Goal: Task Accomplishment & Management: Complete application form

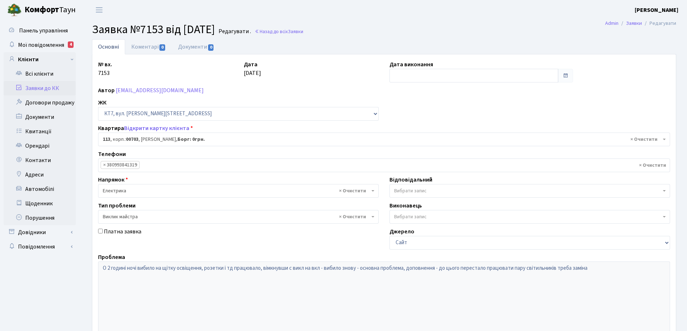
select select "18513"
select select "29"
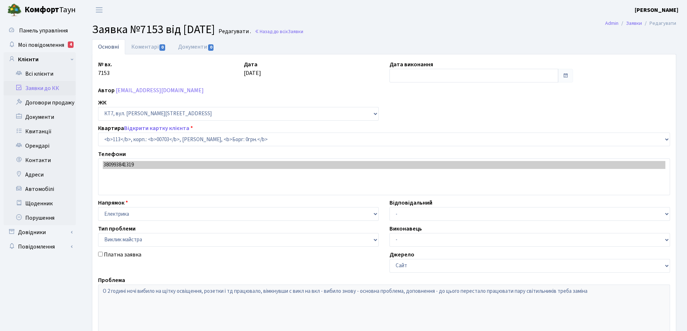
select select "18513"
select select "29"
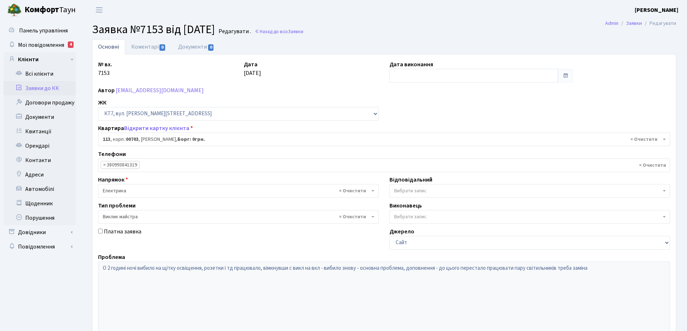
click at [115, 49] on link "Основні" at bounding box center [108, 46] width 33 height 15
click at [115, 48] on link "Основні" at bounding box center [108, 46] width 33 height 15
click at [102, 48] on link "Основні" at bounding box center [108, 46] width 33 height 15
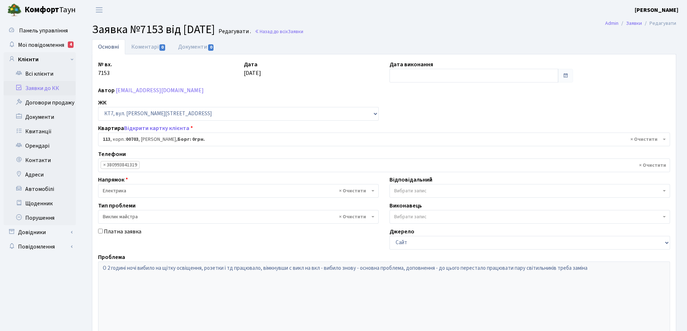
click at [114, 48] on link "Основні" at bounding box center [108, 46] width 33 height 15
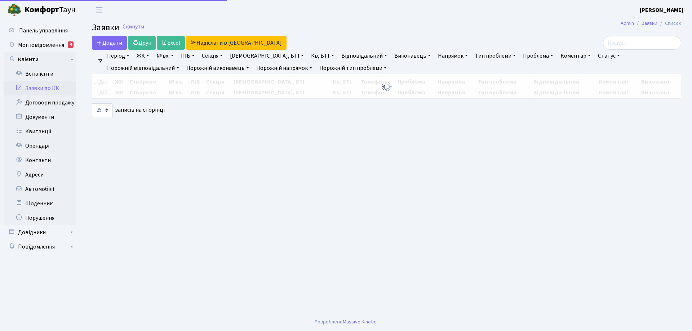
select select "25"
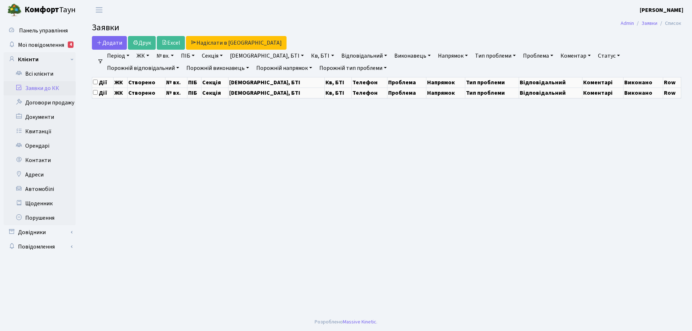
select select "25"
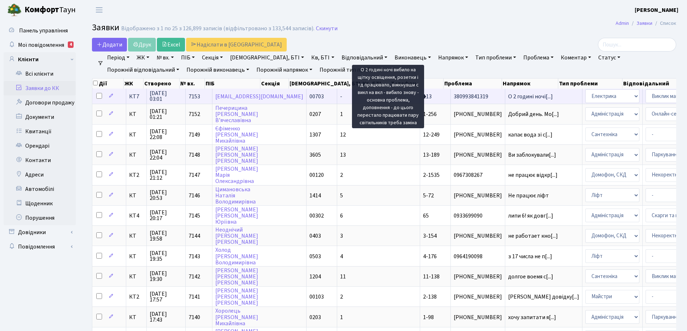
click at [508, 97] on span "О 2 годині ночі[...]" at bounding box center [530, 97] width 45 height 8
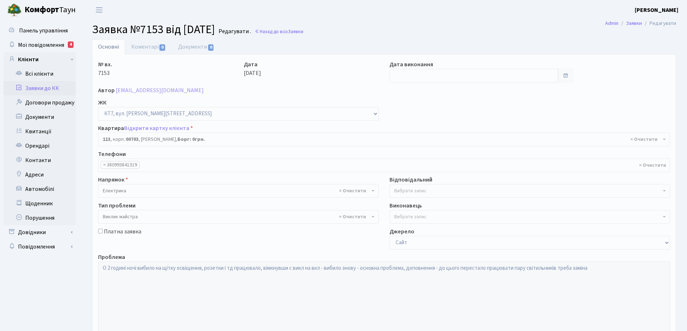
select select "18513"
select select "29"
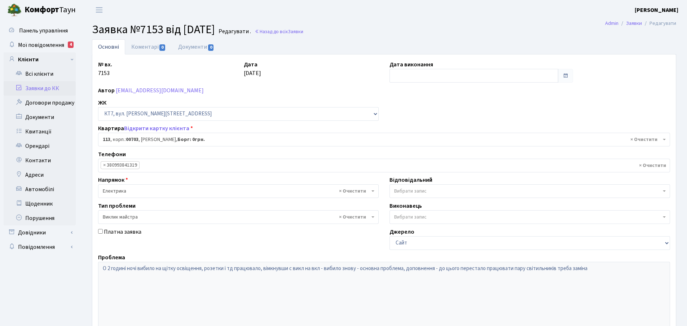
click at [430, 192] on span "Вибрати запис" at bounding box center [527, 191] width 267 height 7
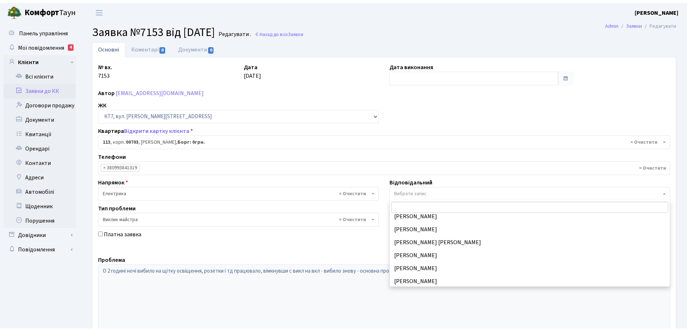
scroll to position [72, 0]
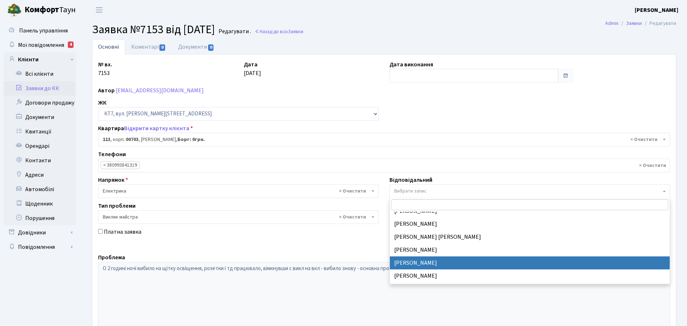
select select "22"
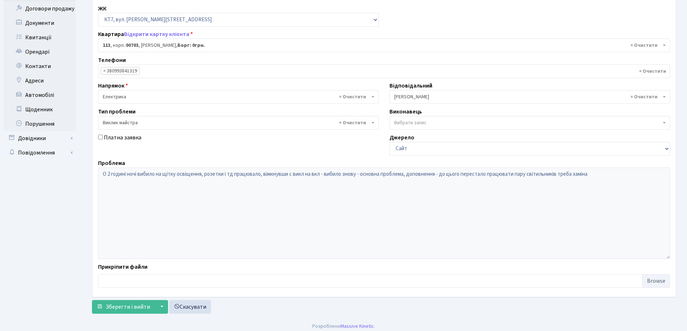
scroll to position [98, 0]
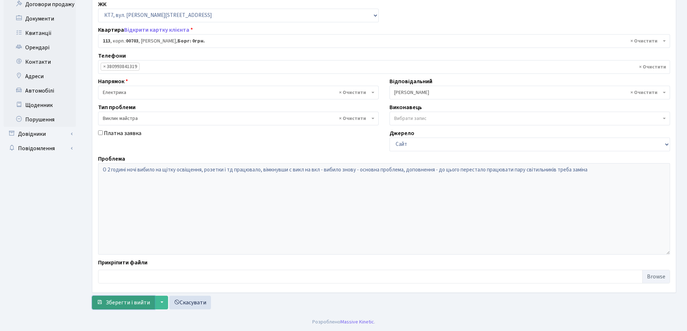
click at [134, 302] on span "Зберегти і вийти" at bounding box center [128, 303] width 44 height 8
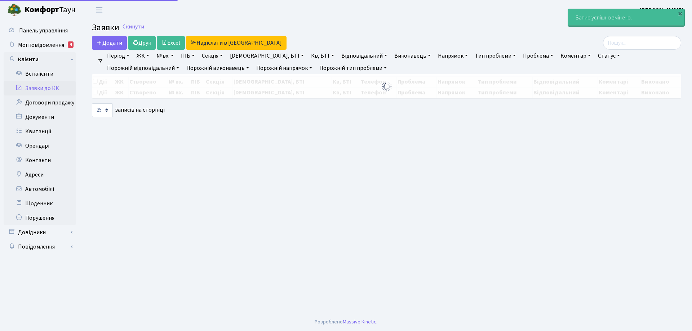
select select "25"
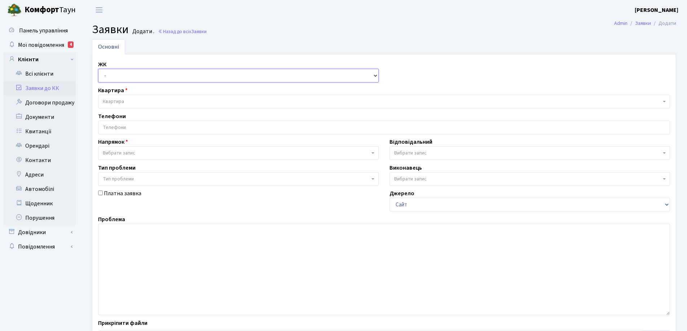
drag, startPoint x: 375, startPoint y: 76, endPoint x: 371, endPoint y: 76, distance: 4.0
click at [375, 76] on select "- КТ, вул. Регенераторна, 4 КТ2, просп. [STREET_ADDRESS] [STREET_ADDRESS] [PERS…" at bounding box center [238, 76] width 281 height 14
select select "271"
click at [98, 69] on select "- КТ, вул. Регенераторна, 4 КТ2, просп. [STREET_ADDRESS] [STREET_ADDRESS] [PERS…" at bounding box center [238, 76] width 281 height 14
select select
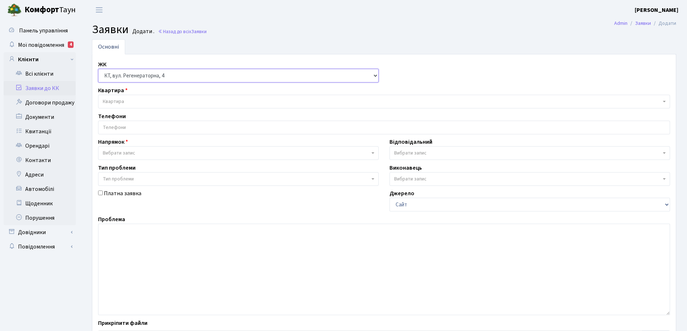
select select
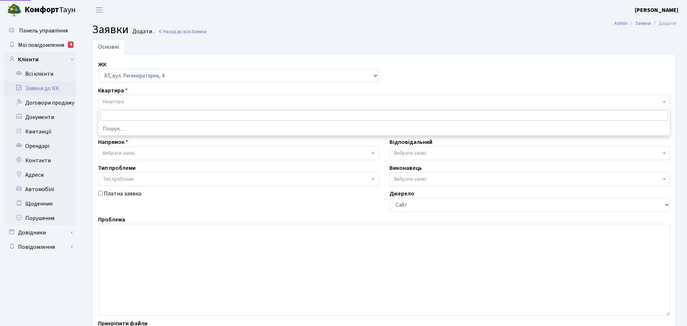
click at [120, 104] on span "Квартира" at bounding box center [113, 101] width 21 height 7
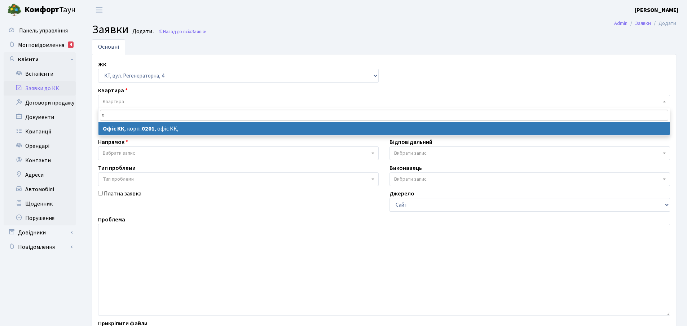
type input "о"
select select
select select "4"
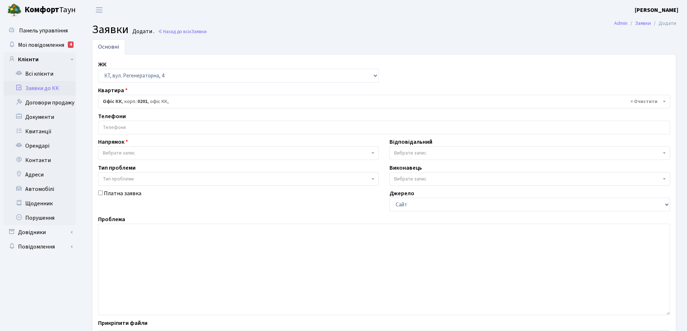
click at [142, 124] on input "search" at bounding box center [383, 127] width 571 height 13
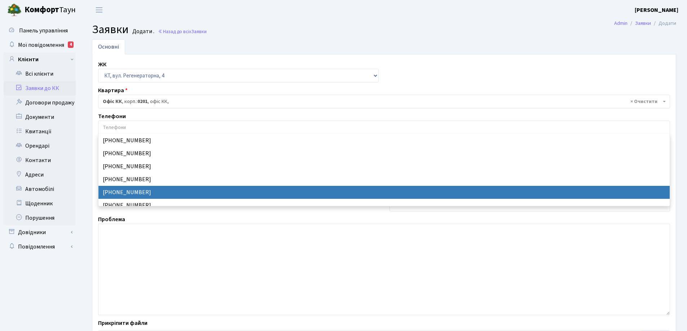
select select "24227"
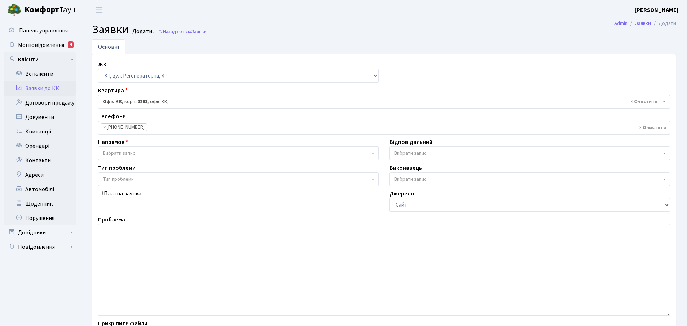
click at [373, 153] on b at bounding box center [372, 153] width 3 height 1
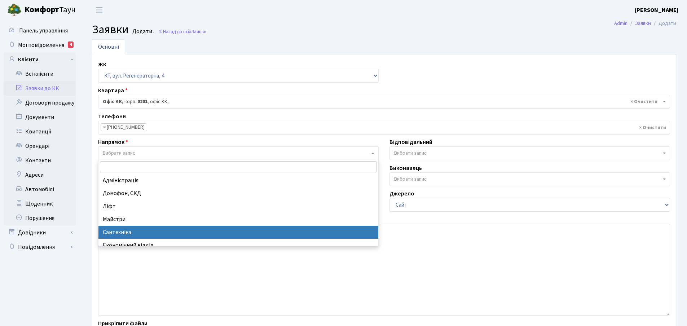
select select "2"
select select
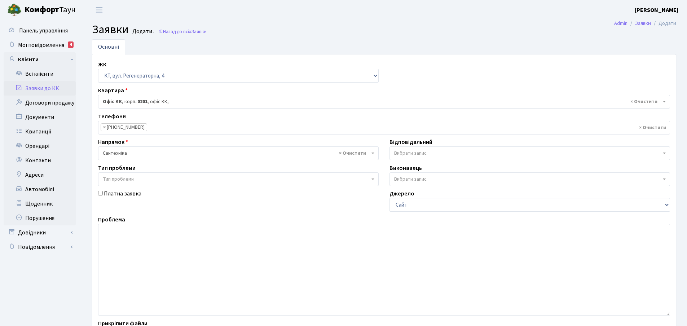
click at [663, 154] on span "Вибрати запис" at bounding box center [529, 153] width 281 height 14
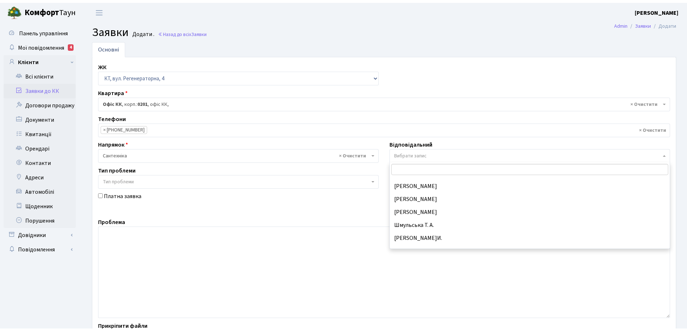
scroll to position [361, 0]
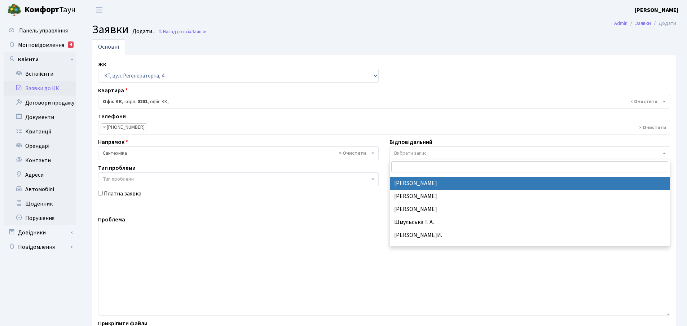
select select "67"
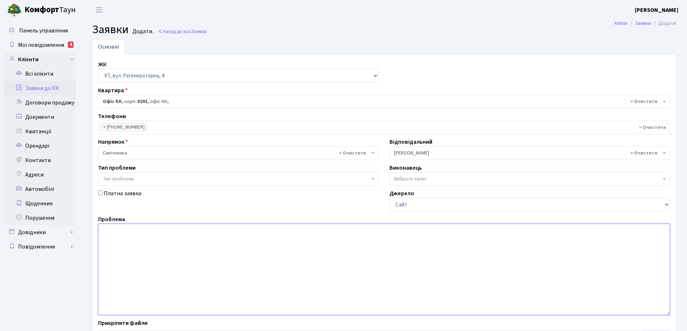
click at [113, 234] on textarea at bounding box center [384, 270] width 572 height 92
type textarea "В"
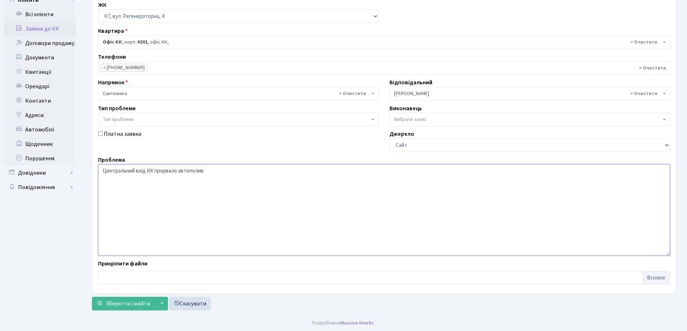
scroll to position [61, 0]
type textarea "Центральний вхід КК прорвало автополив"
click at [137, 306] on span "Зберегти і вийти" at bounding box center [128, 303] width 44 height 8
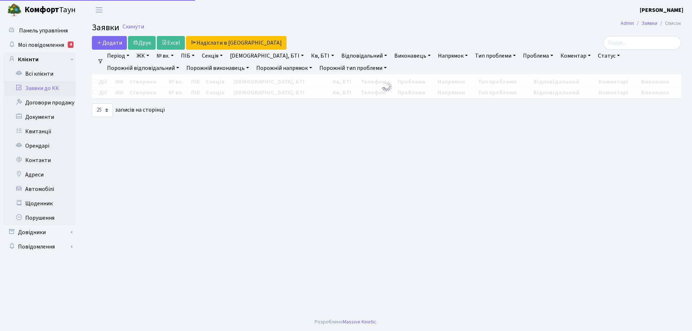
select select "25"
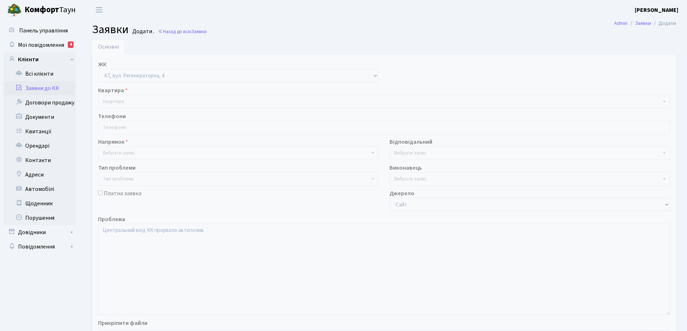
select select "271"
select select "2"
select select "67"
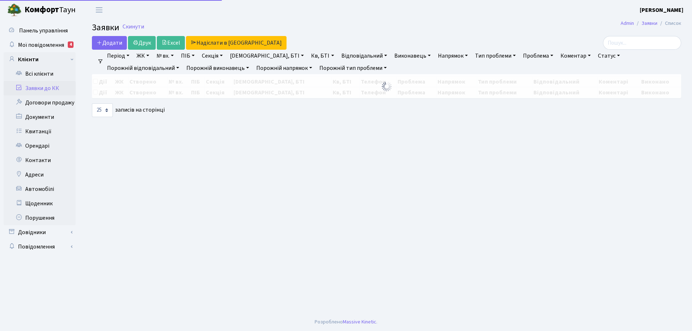
select select "25"
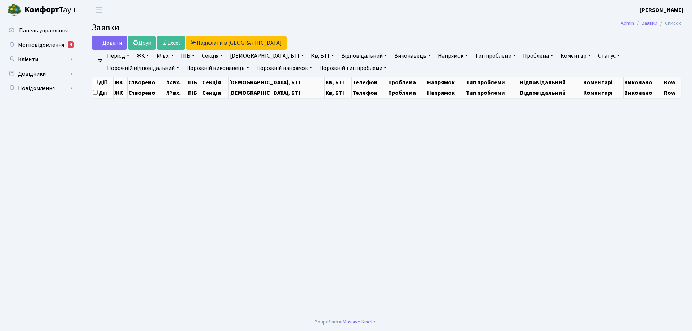
select select "25"
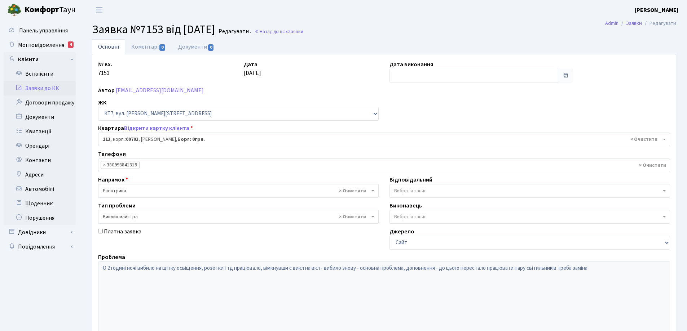
select select "18513"
select select "22"
select select "29"
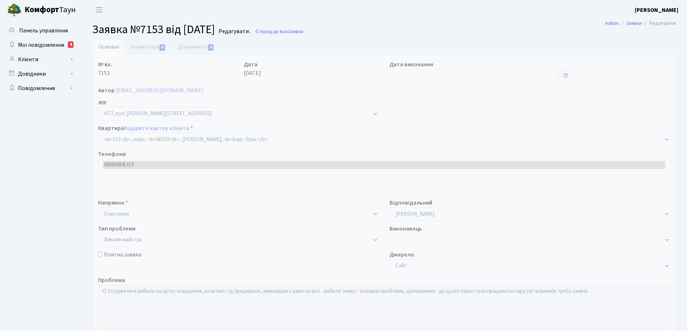
select select "18513"
select select "29"
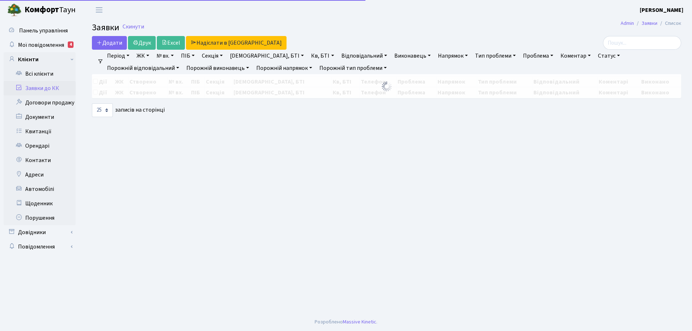
select select "25"
